Goal: Consume media (video, audio)

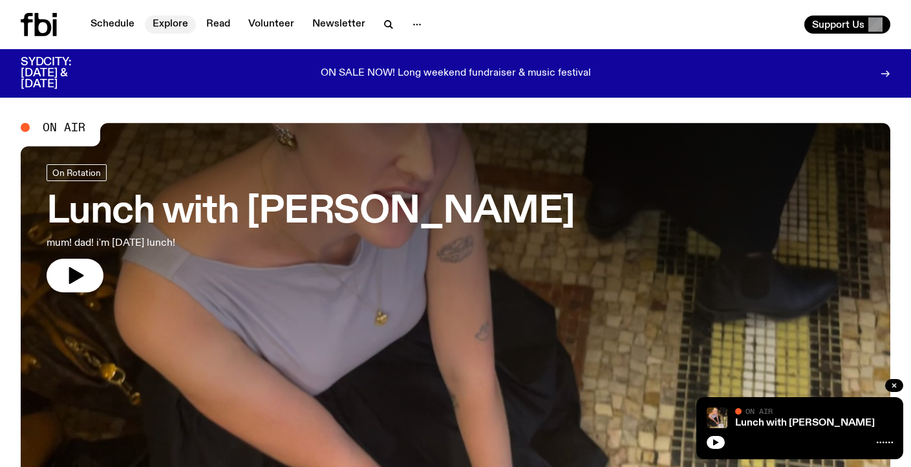
click at [172, 22] on link "Explore" at bounding box center [170, 25] width 51 height 18
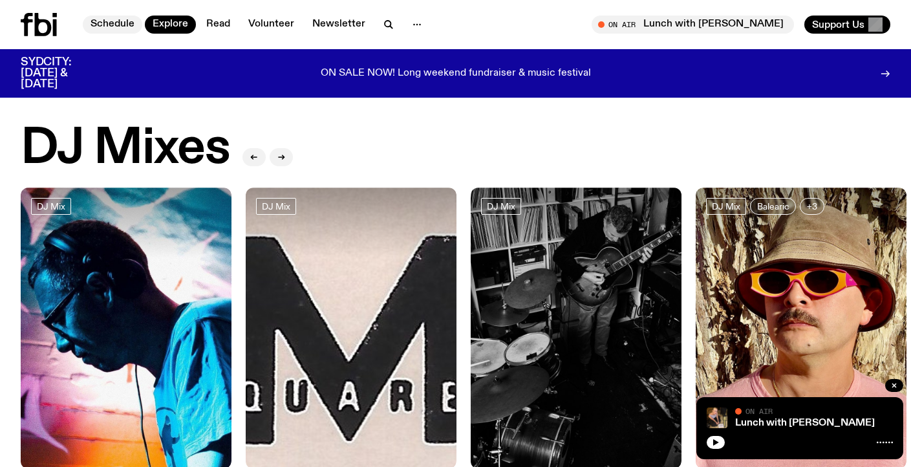
click at [123, 22] on link "Schedule" at bounding box center [113, 25] width 60 height 18
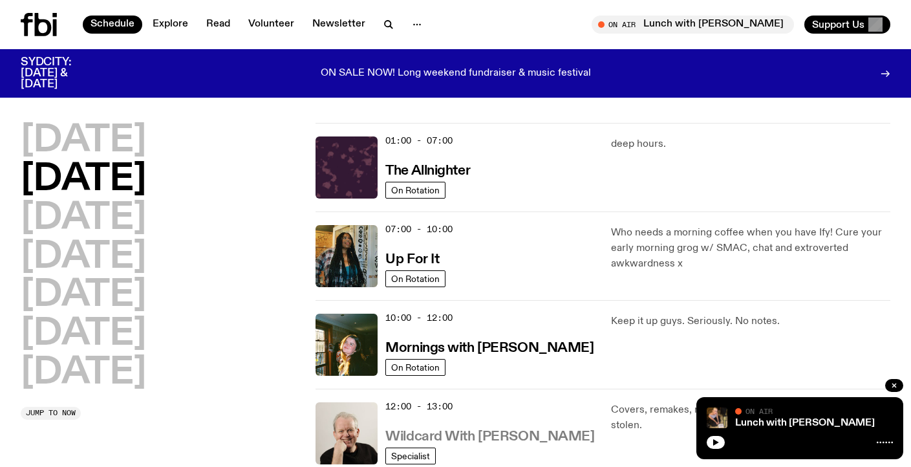
click at [469, 437] on h3 "Wildcard With [PERSON_NAME]" at bounding box center [490, 437] width 209 height 14
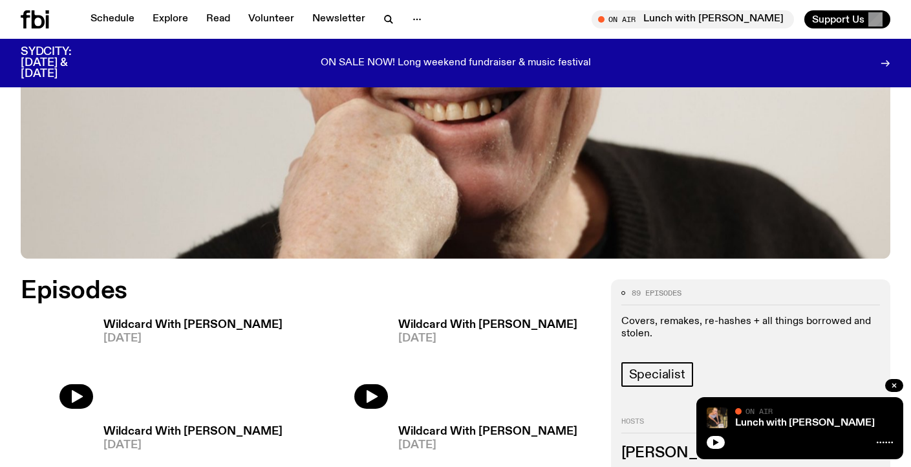
scroll to position [506, 0]
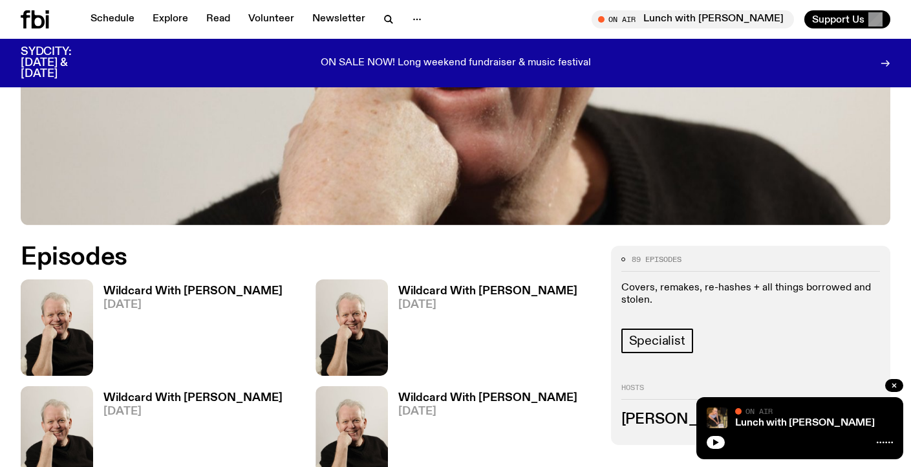
click at [158, 286] on h3 "Wildcard With [PERSON_NAME]" at bounding box center [192, 291] width 179 height 11
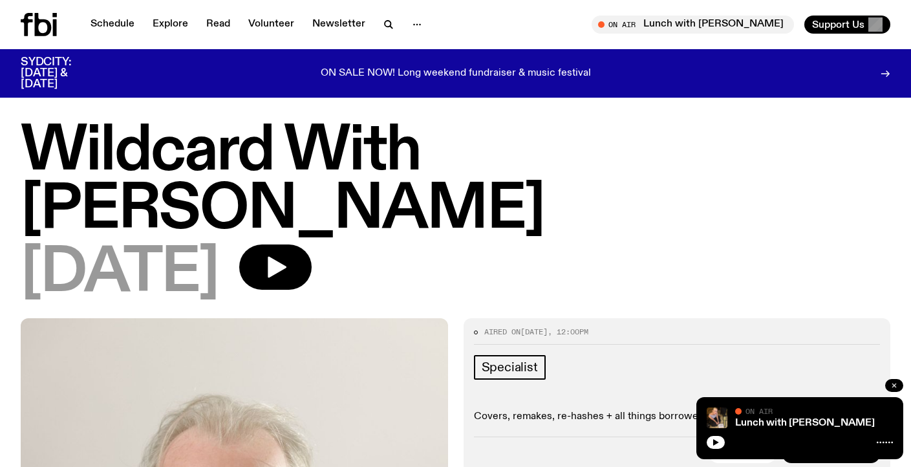
click at [850, 387] on icon "button" at bounding box center [895, 386] width 8 height 8
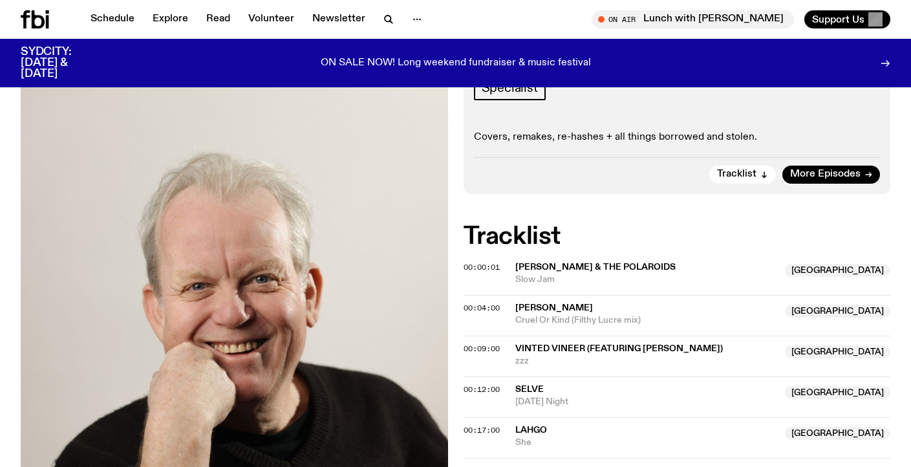
scroll to position [18, 0]
